Goal: Task Accomplishment & Management: Manage account settings

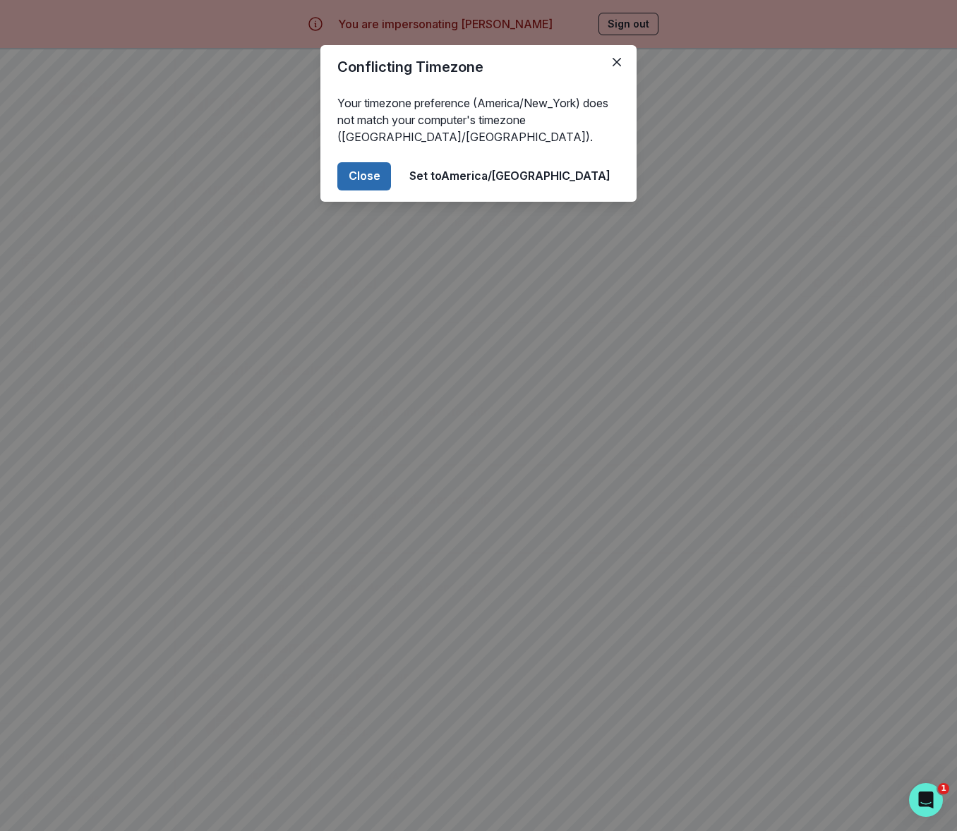
click at [391, 183] on button "Close" at bounding box center [364, 176] width 54 height 28
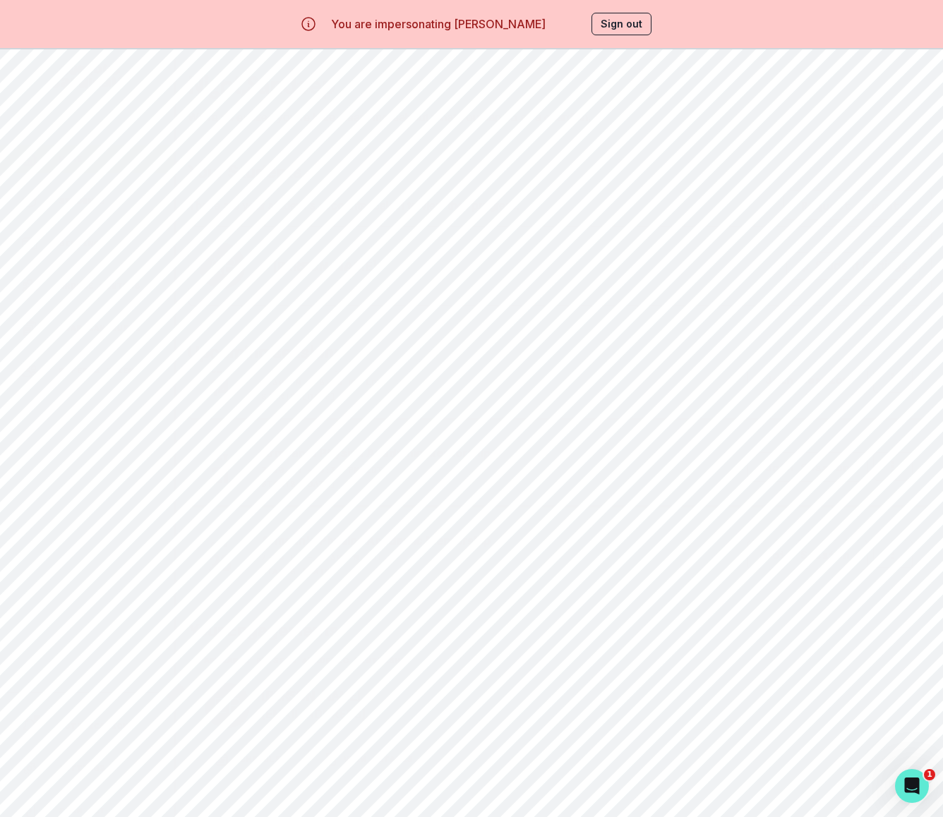
scroll to position [64, 0]
drag, startPoint x: 364, startPoint y: 232, endPoint x: 272, endPoint y: 230, distance: 91.8
click at [274, 231] on div "[PERSON_NAME] Student Settings" at bounding box center [560, 233] width 720 height 45
copy p "[PERSON_NAME]"
click at [309, 666] on p "[PERSON_NAME]" at bounding box center [333, 663] width 145 height 14
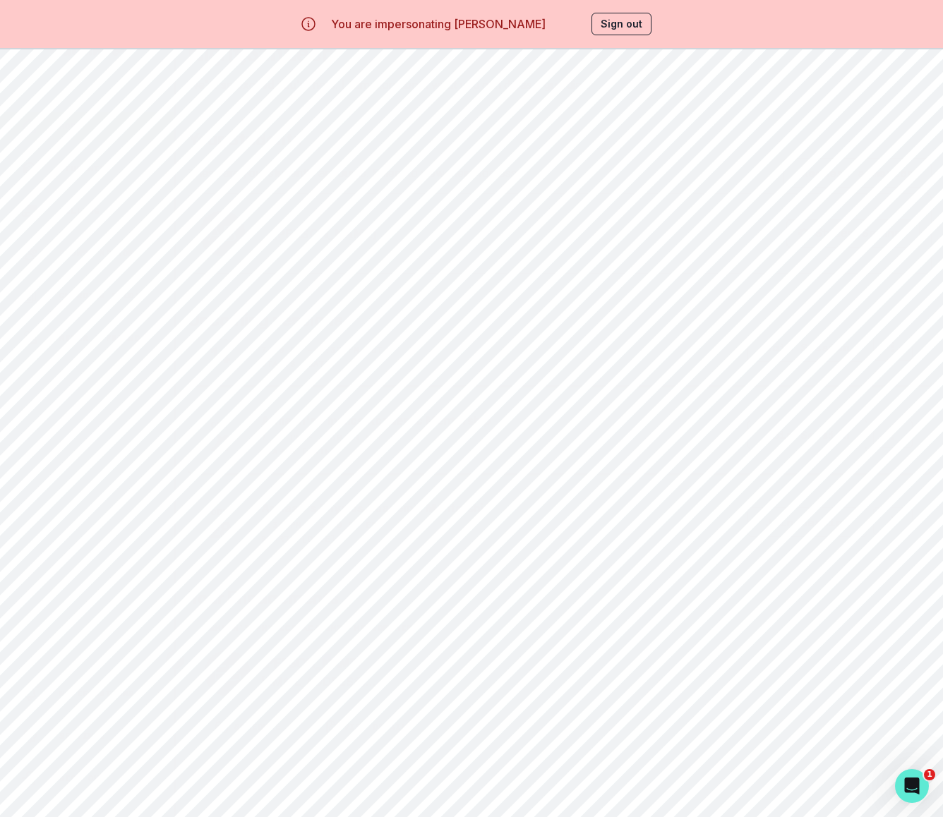
click at [630, 22] on button "Sign out" at bounding box center [621, 24] width 60 height 23
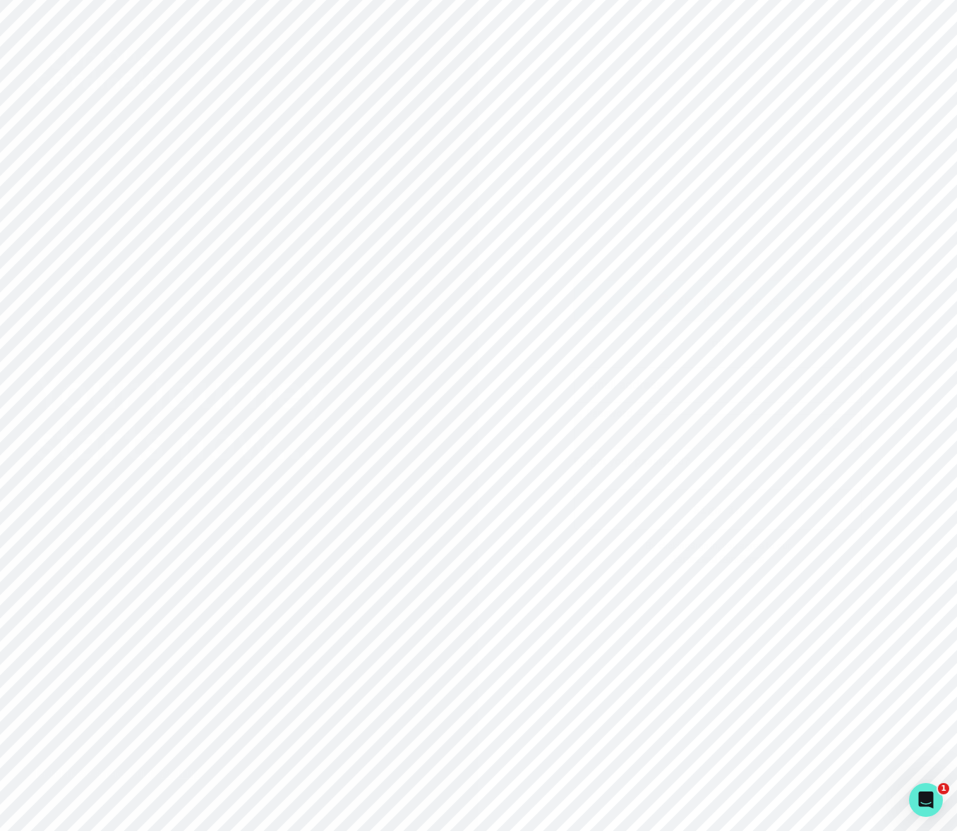
click at [681, 306] on p "Sign in with Google" at bounding box center [728, 300] width 102 height 17
